Goal: Navigation & Orientation: Find specific page/section

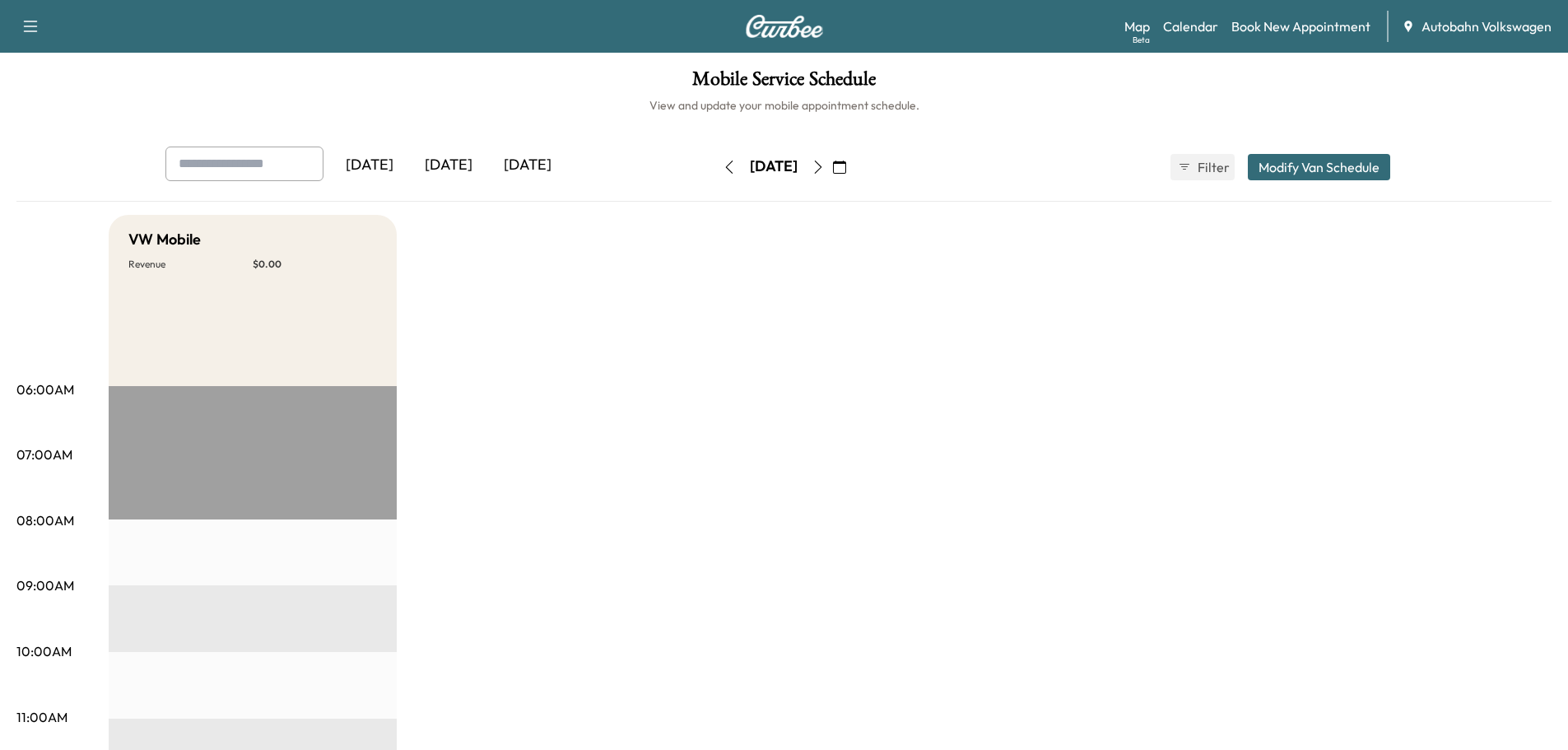
click at [460, 162] on div "[DATE]" at bounding box center [449, 166] width 79 height 38
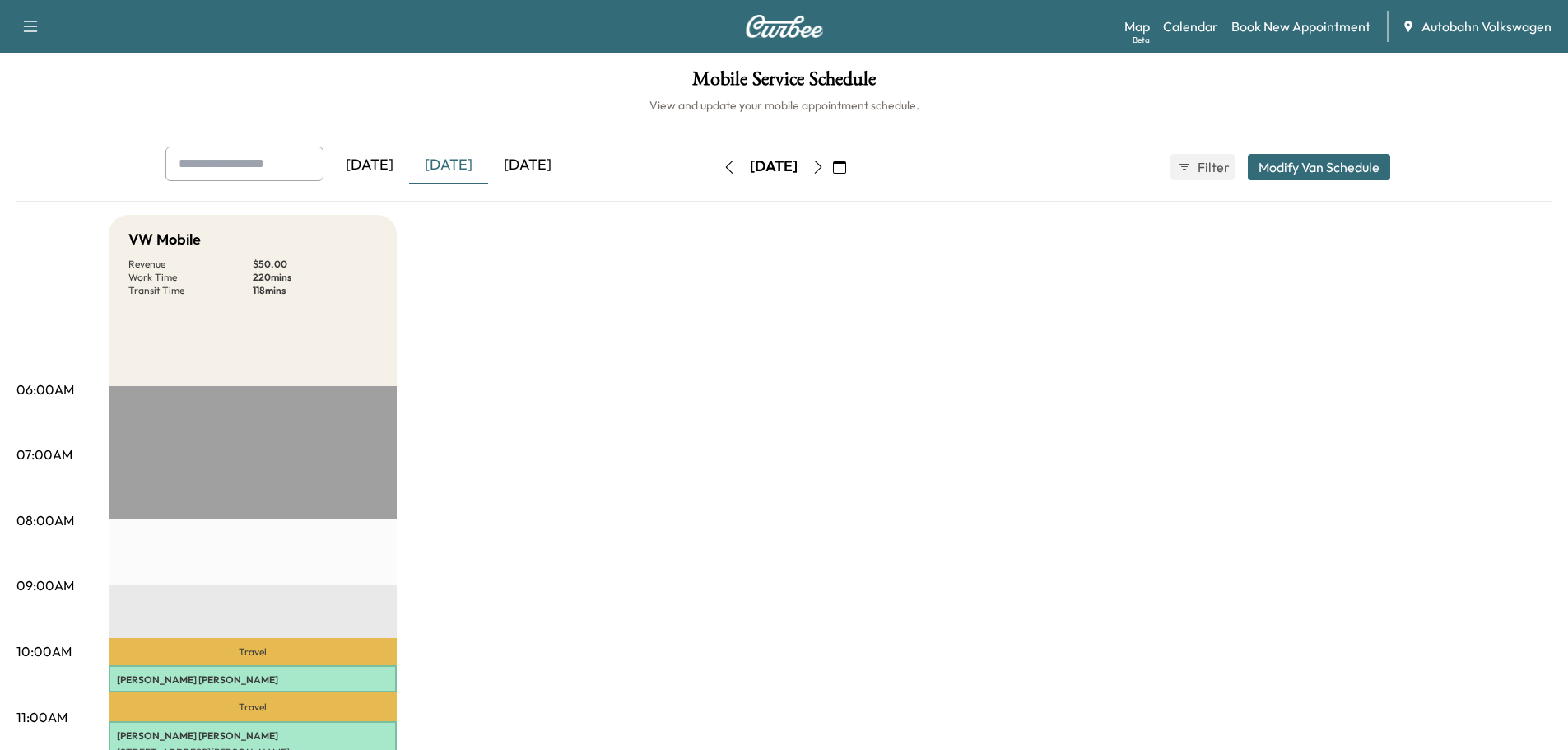
click at [539, 164] on div "[DATE]" at bounding box center [528, 166] width 79 height 38
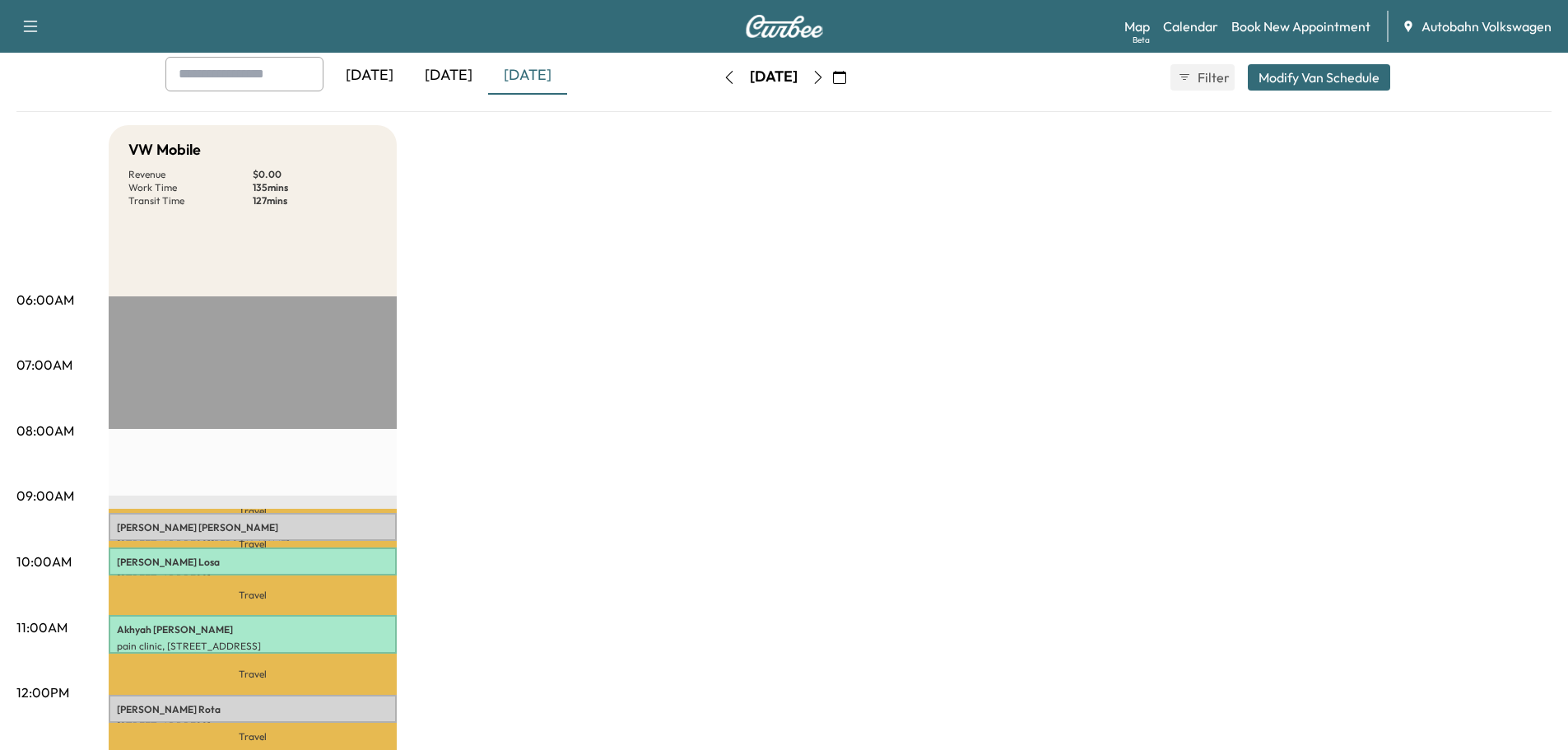
scroll to position [329, 0]
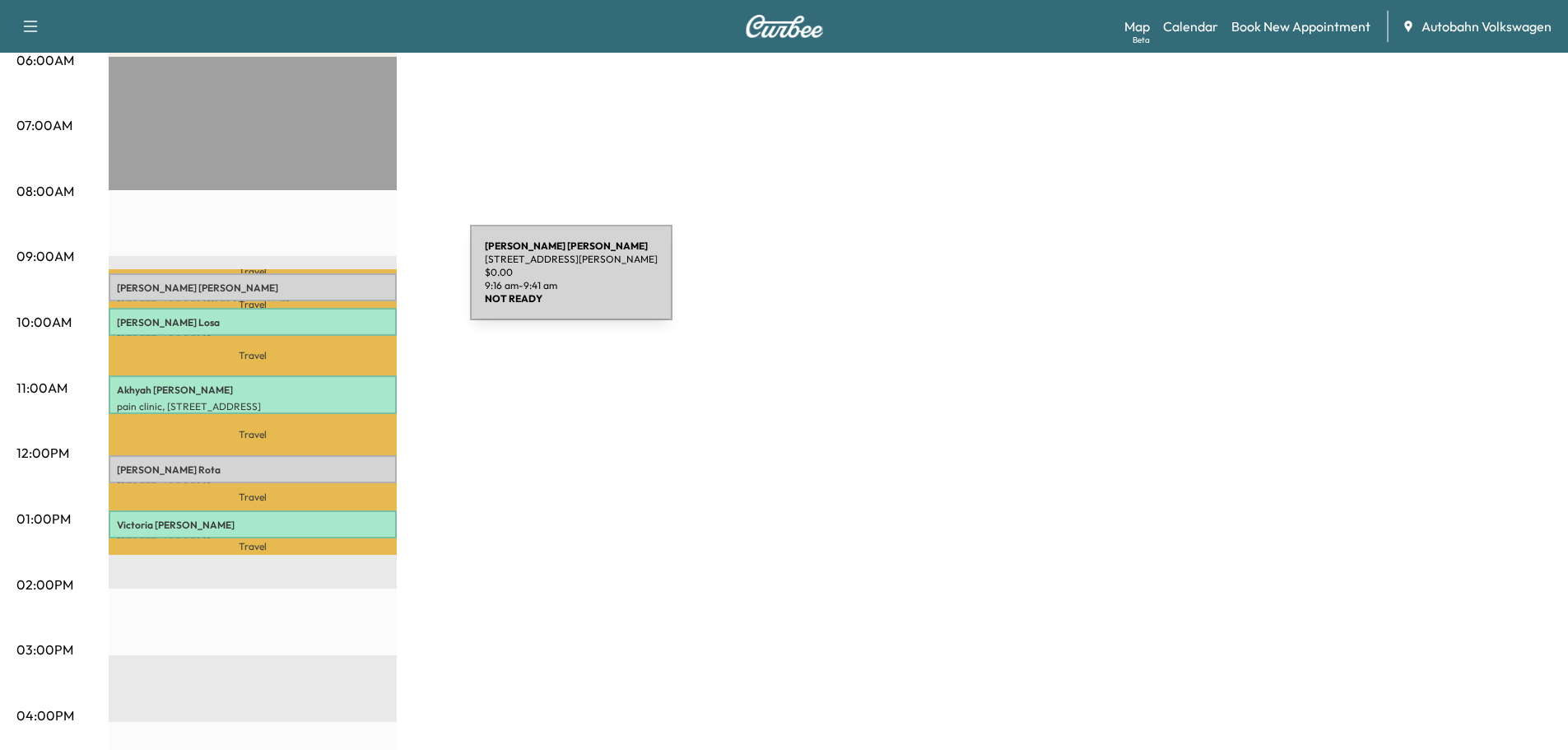
click at [347, 283] on p "[PERSON_NAME]" at bounding box center [253, 288] width 272 height 13
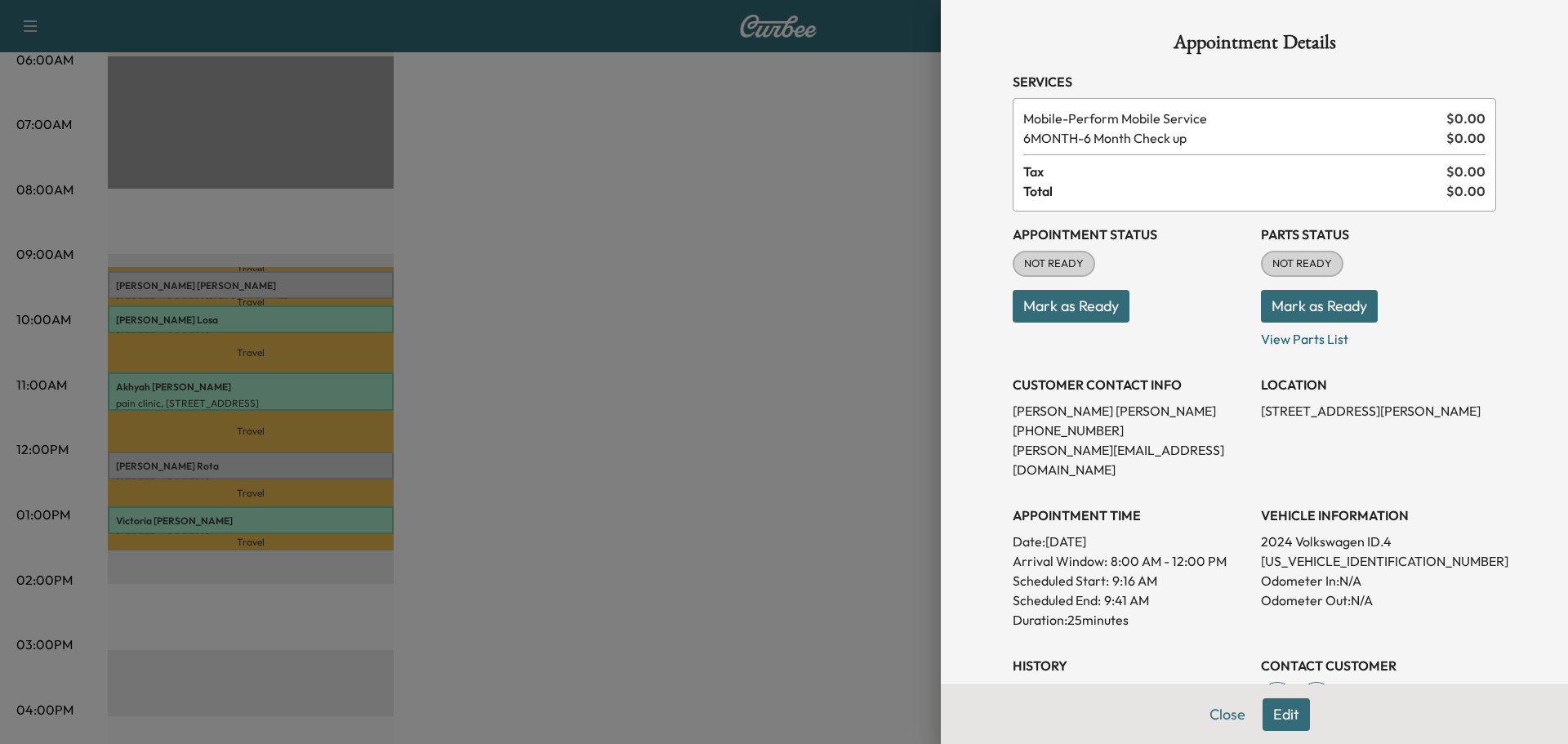
click at [566, 295] on div at bounding box center [784, 372] width 1568 height 744
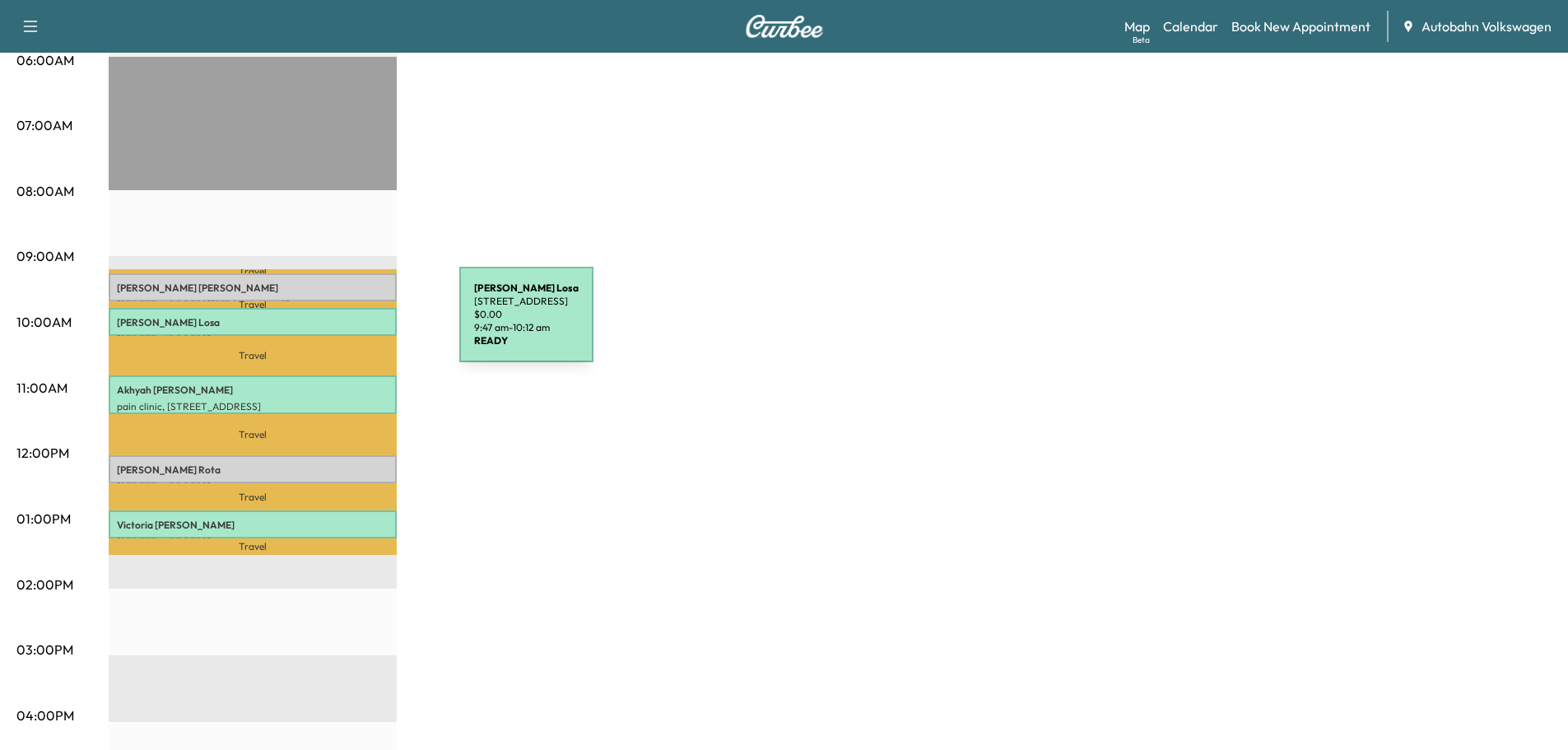
click at [335, 320] on p "[PERSON_NAME]" at bounding box center [253, 322] width 272 height 13
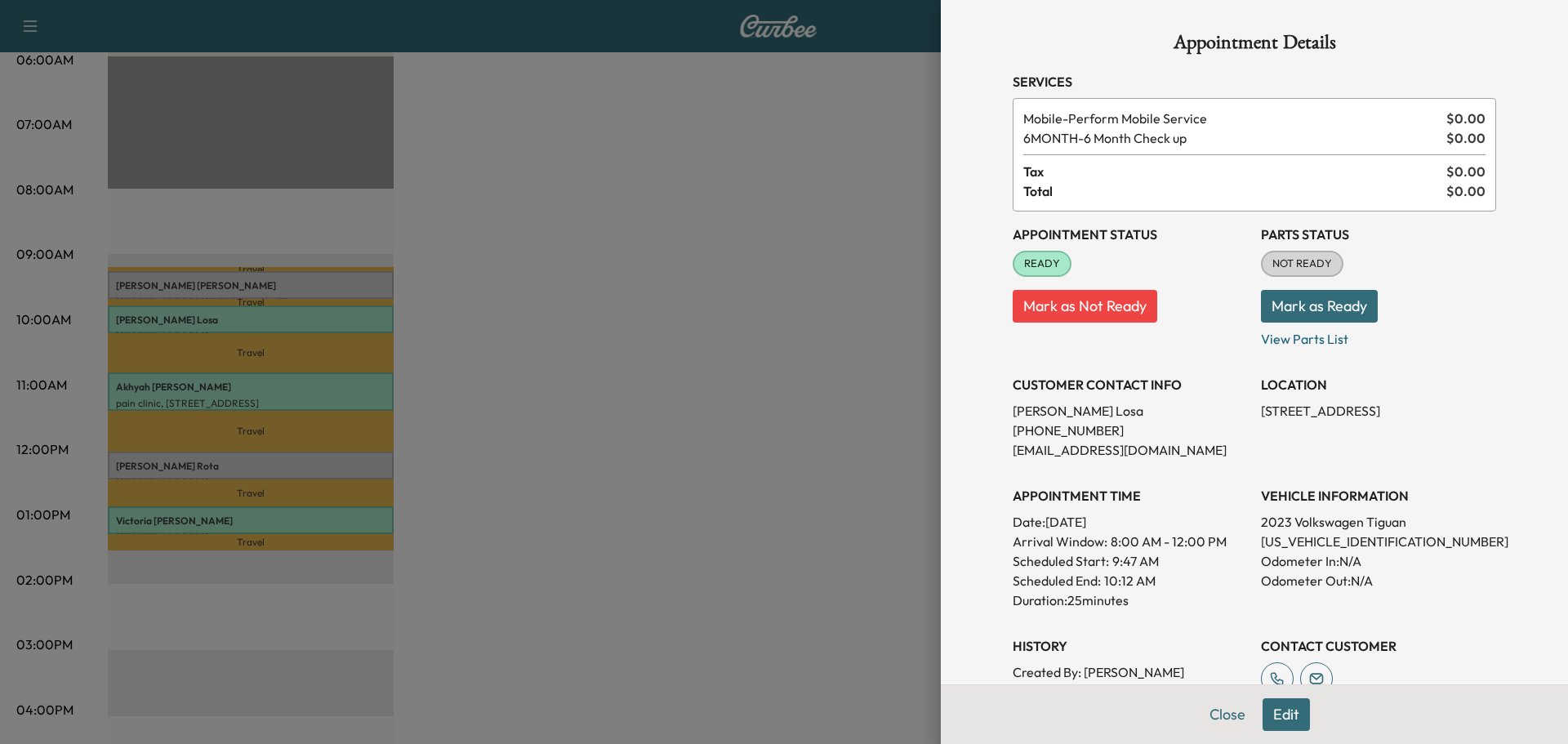
click at [609, 340] on div at bounding box center [784, 372] width 1568 height 744
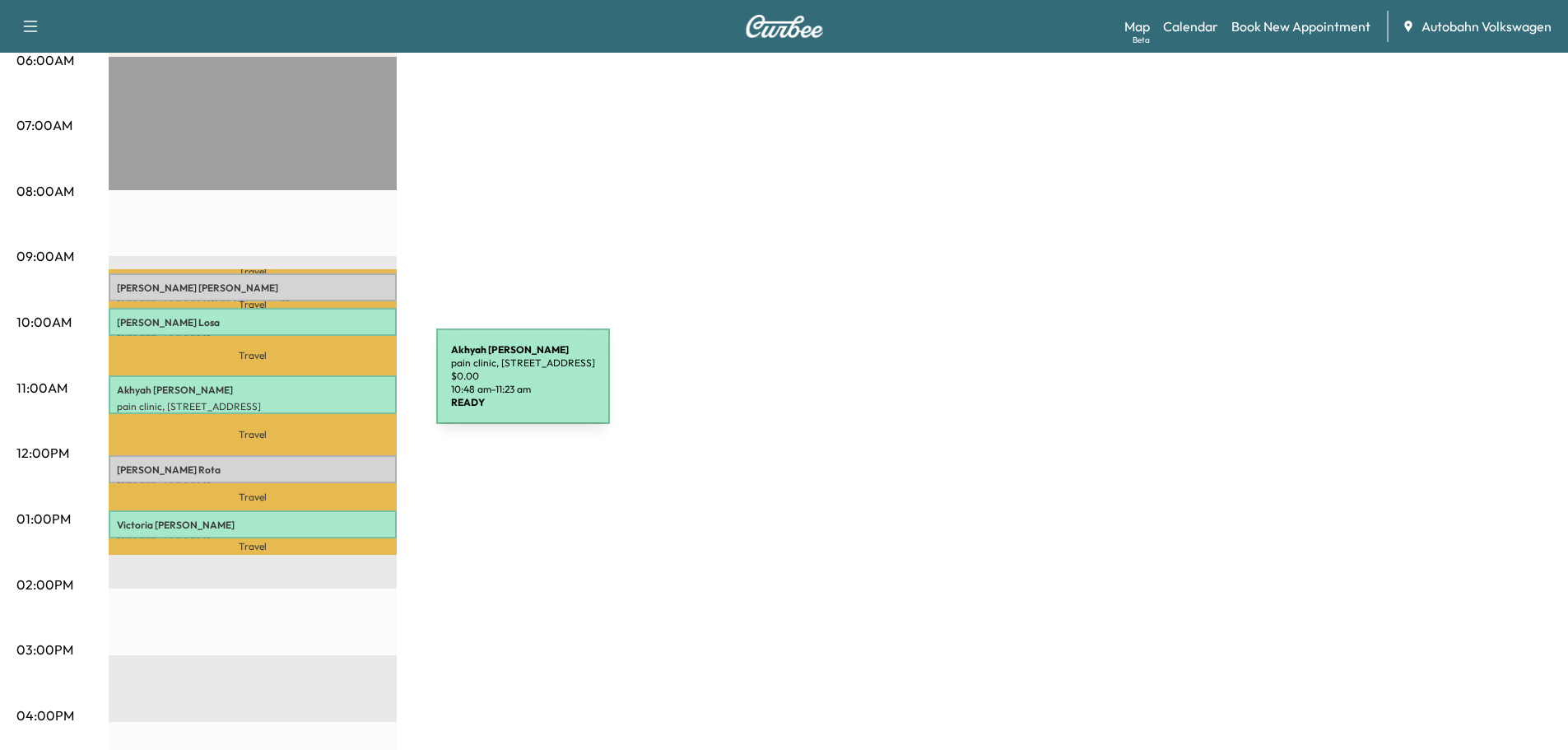
click at [313, 386] on p "[PERSON_NAME]" at bounding box center [253, 390] width 272 height 13
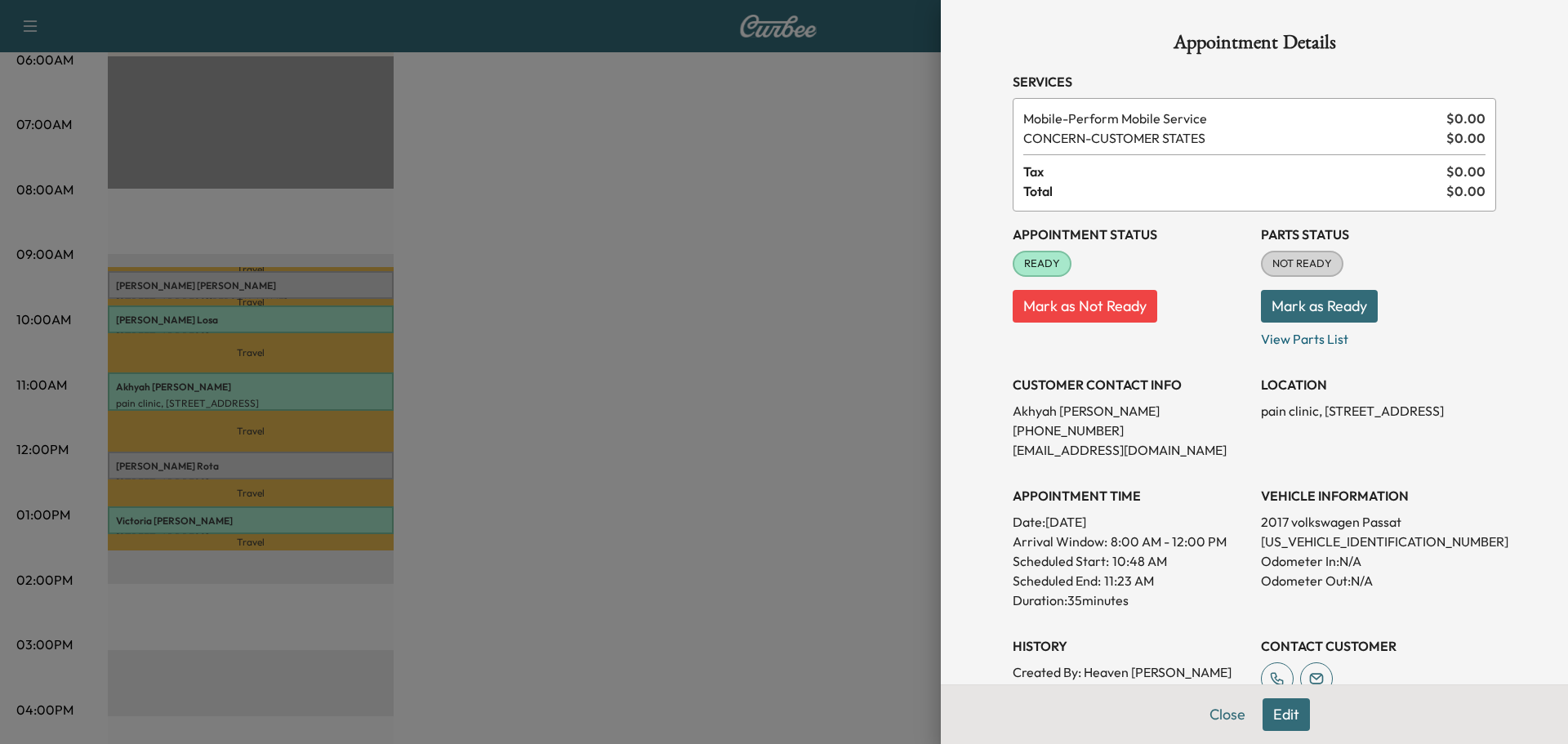
click at [563, 359] on div at bounding box center [784, 372] width 1568 height 744
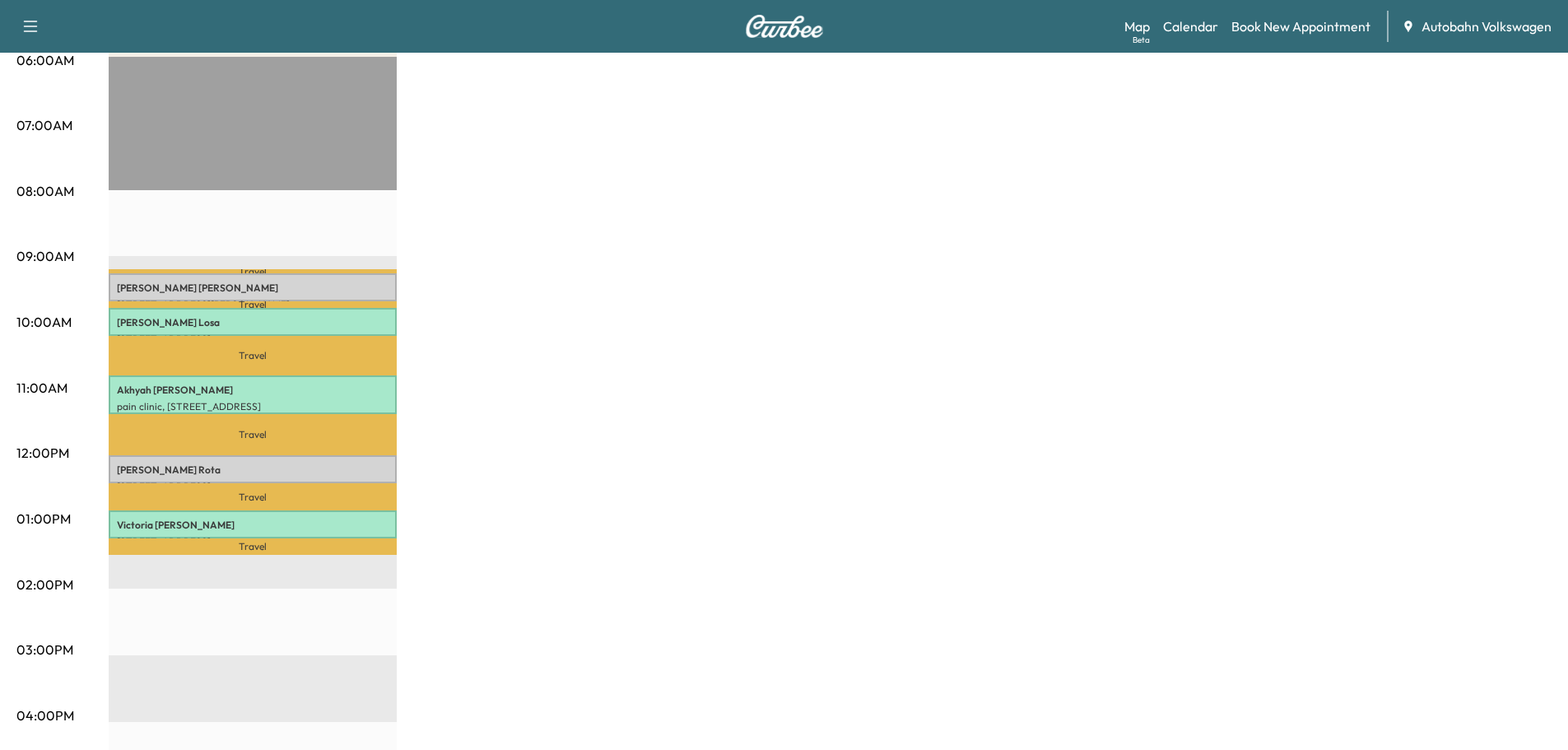
click at [334, 464] on p "[PERSON_NAME]" at bounding box center [253, 470] width 272 height 13
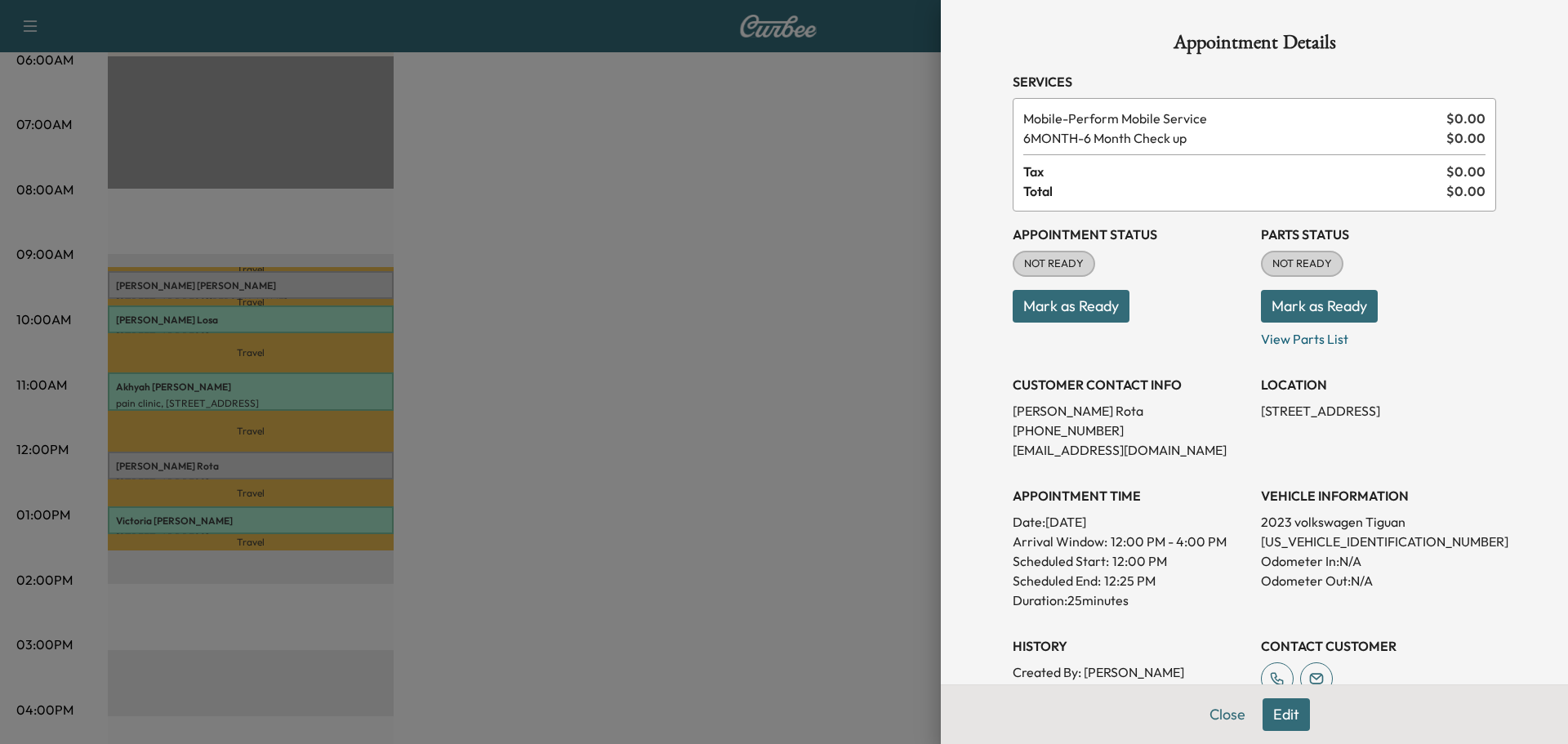
click at [592, 381] on div at bounding box center [784, 372] width 1568 height 744
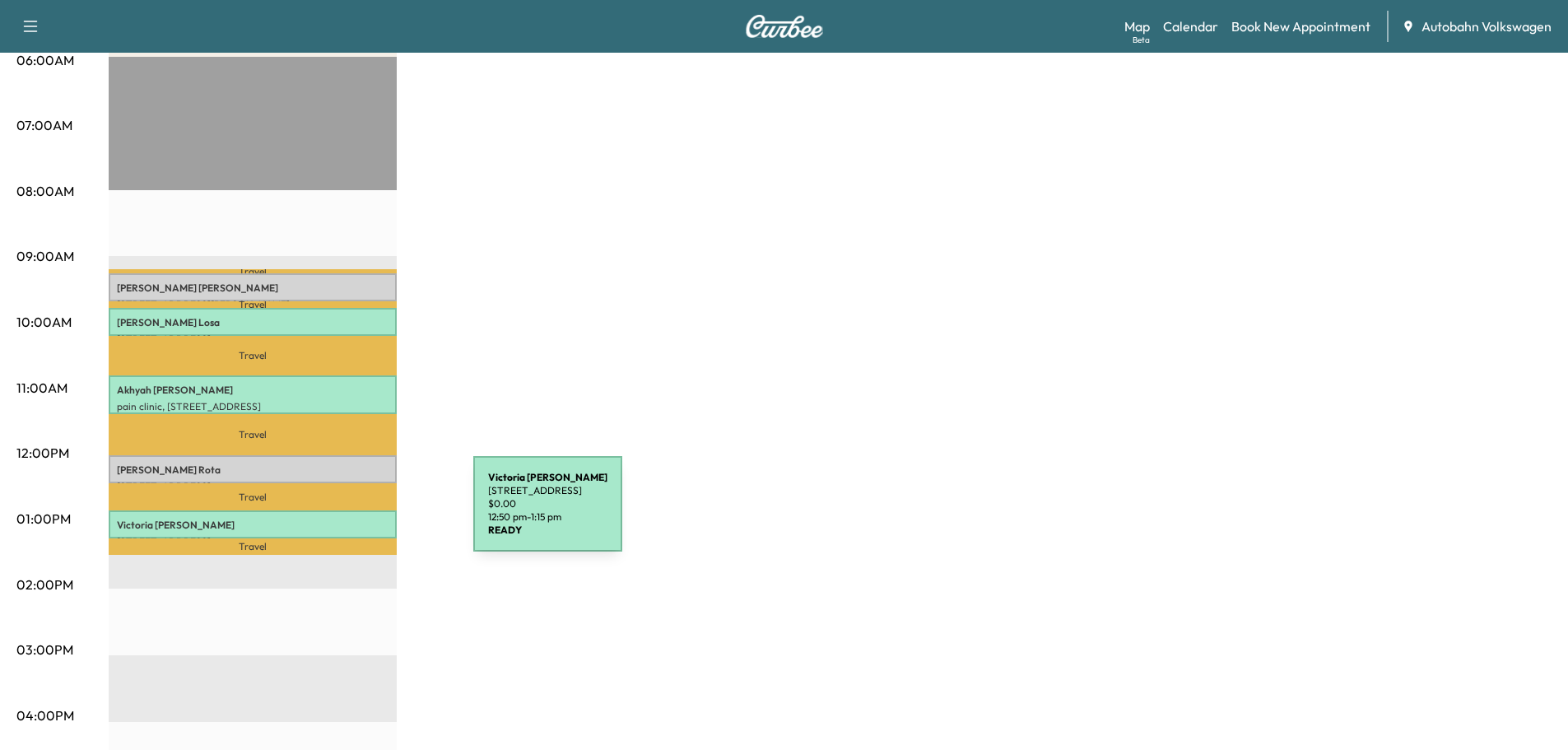
click at [347, 519] on p "[PERSON_NAME]" at bounding box center [253, 525] width 272 height 13
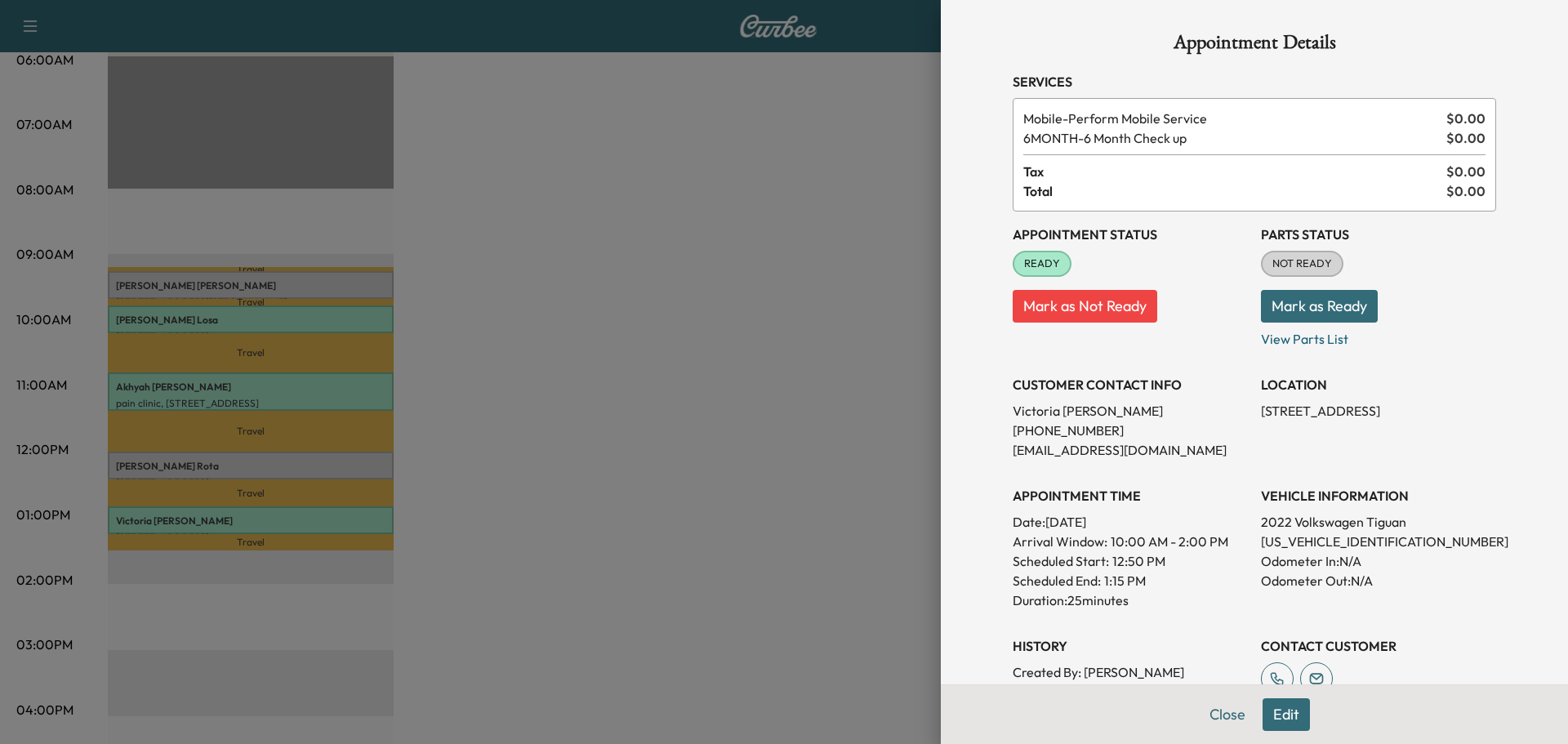
click at [700, 354] on div at bounding box center [784, 372] width 1568 height 744
